Goal: Information Seeking & Learning: Learn about a topic

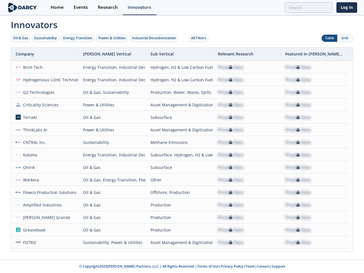
click at [21, 38] on div "Oil & Gas" at bounding box center [20, 38] width 15 height 5
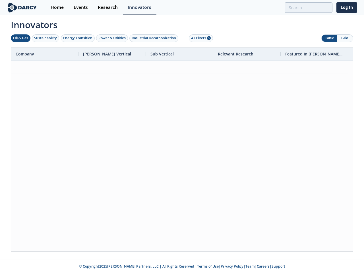
click at [46, 38] on div "Sustainability" at bounding box center [45, 38] width 23 height 5
click at [78, 38] on div "Energy Transition" at bounding box center [77, 38] width 29 height 5
click at [113, 38] on div "Power & Utilities" at bounding box center [111, 38] width 27 height 5
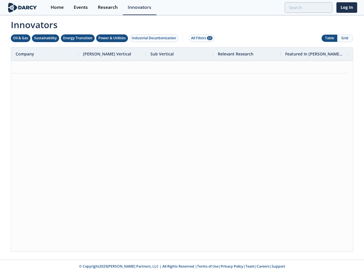
click at [155, 38] on div "Industrial Decarbonization" at bounding box center [154, 38] width 44 height 5
